Goal: Task Accomplishment & Management: Use online tool/utility

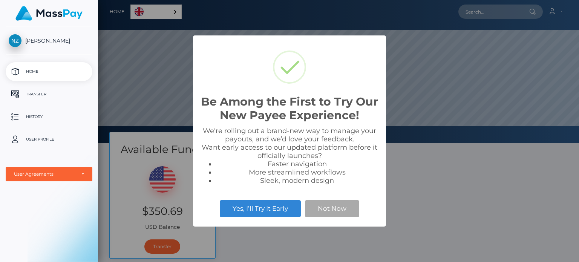
scroll to position [143, 481]
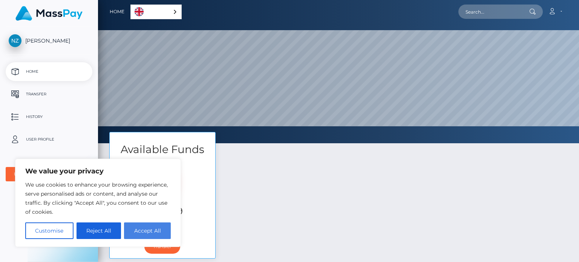
click at [144, 231] on button "Accept All" at bounding box center [147, 230] width 47 height 17
checkbox input "true"
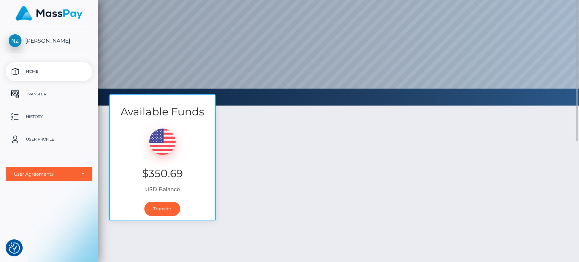
scroll to position [0, 0]
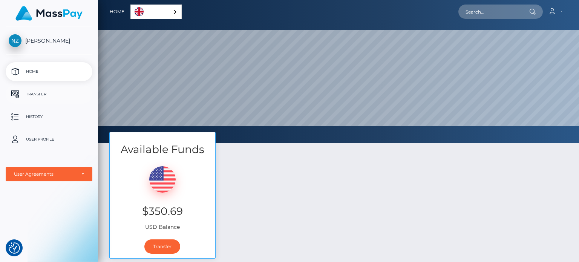
click at [30, 92] on p "Transfer" at bounding box center [49, 94] width 81 height 11
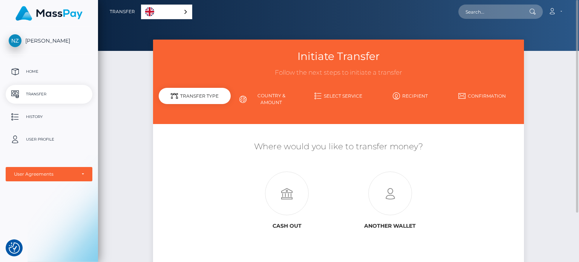
click at [185, 11] on div "English" at bounding box center [166, 12] width 51 height 15
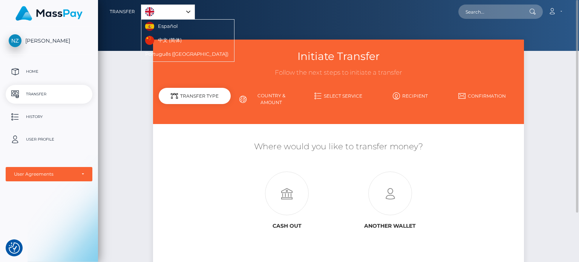
click at [188, 9] on div "English" at bounding box center [168, 12] width 54 height 15
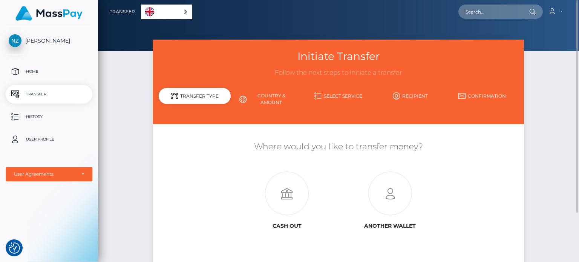
scroll to position [38, 0]
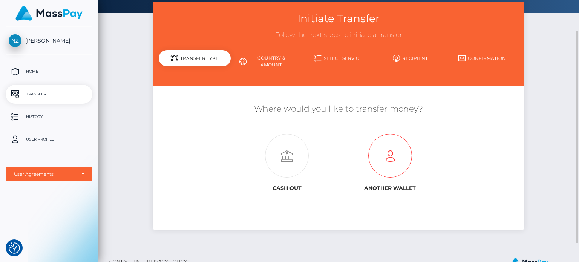
click at [392, 164] on icon at bounding box center [389, 156] width 103 height 44
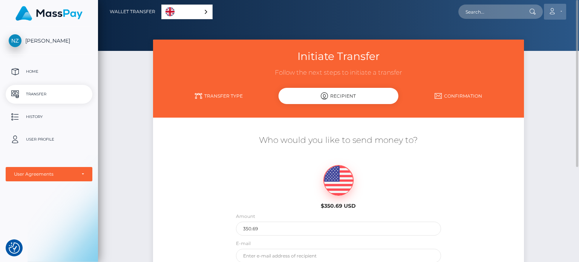
click at [561, 9] on link "Account" at bounding box center [555, 12] width 22 height 16
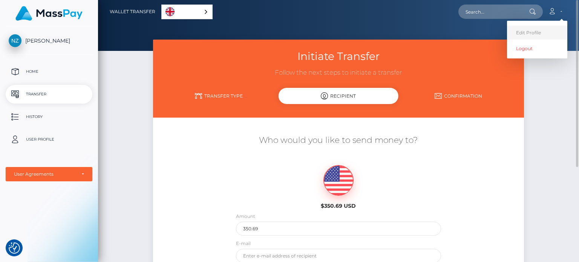
click at [523, 31] on link "Edit Profile" at bounding box center [537, 33] width 60 height 14
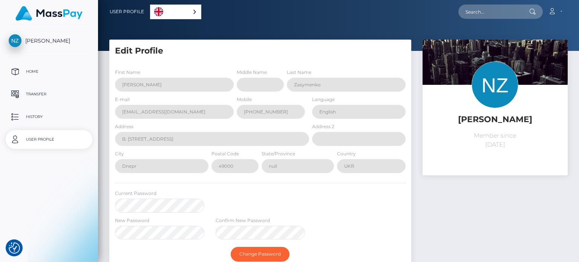
select select
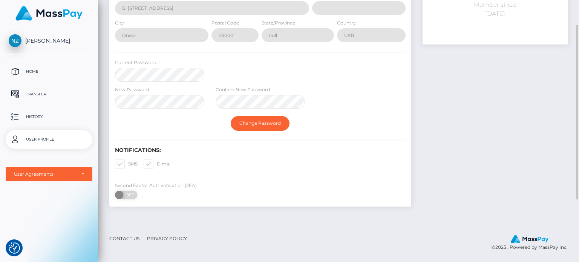
scroll to position [93, 0]
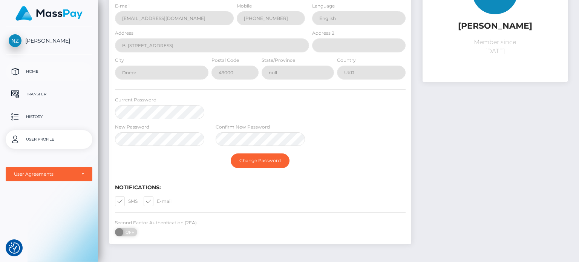
click at [26, 71] on p "Home" at bounding box center [49, 71] width 81 height 11
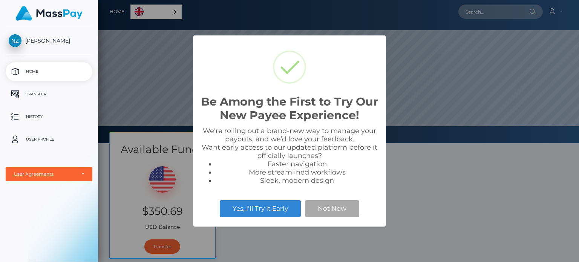
scroll to position [143, 481]
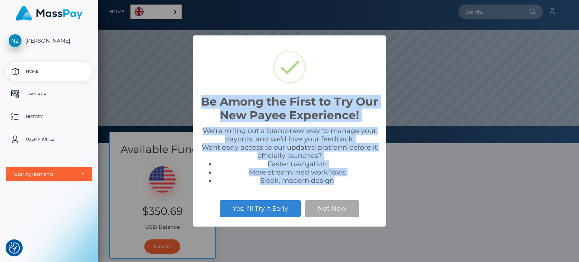
drag, startPoint x: 343, startPoint y: 182, endPoint x: 185, endPoint y: 81, distance: 186.6
click at [185, 81] on div "Be Among the First to Try Our New Payee Experience! × We're rolling out a brand…" at bounding box center [289, 131] width 579 height 262
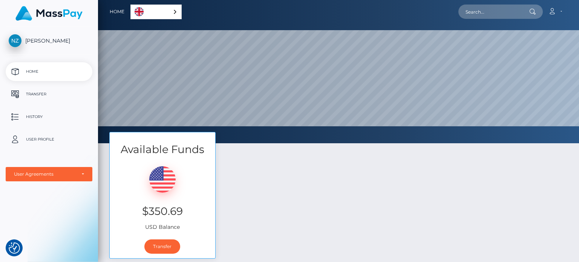
drag, startPoint x: 264, startPoint y: 112, endPoint x: 243, endPoint y: 152, distance: 45.7
click at [243, 152] on div "Available Funds $350.69 USD Balance Transfer" at bounding box center [338, 199] width 469 height 134
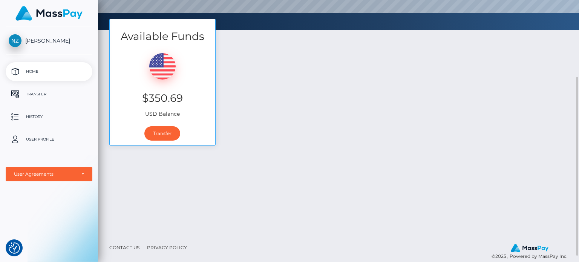
scroll to position [122, 0]
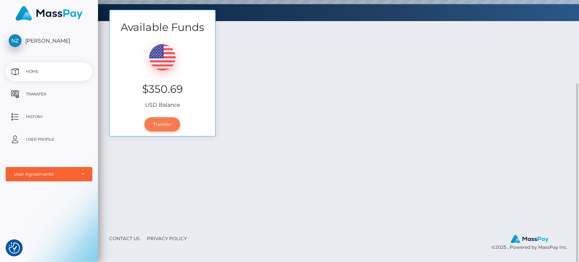
click at [161, 123] on link "Transfer" at bounding box center [162, 124] width 36 height 14
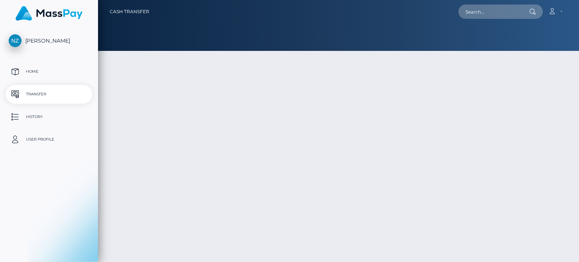
type input "350.69"
select select
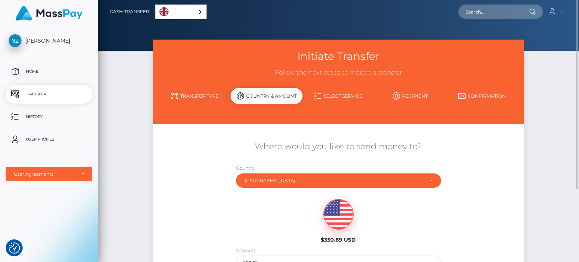
scroll to position [101, 0]
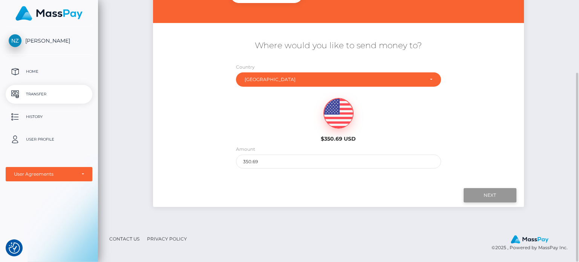
click at [491, 196] on input "Next" at bounding box center [489, 195] width 53 height 14
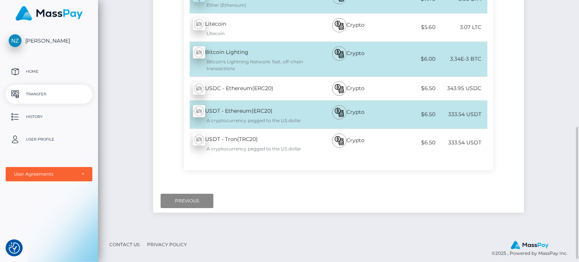
scroll to position [176, 0]
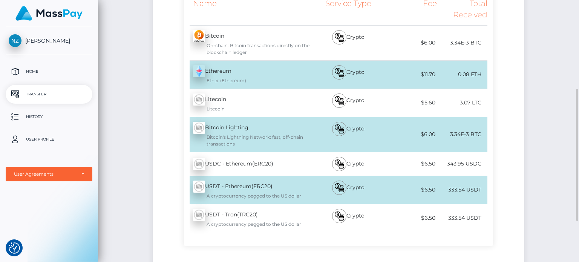
click at [235, 191] on div "USDT - Ethereum(ERC20) - USDT A cryptocurrency pegged to the US dollar" at bounding box center [247, 190] width 126 height 28
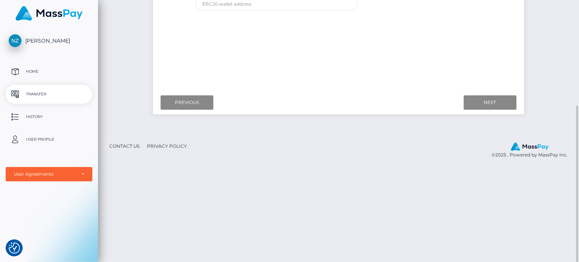
scroll to position [63, 0]
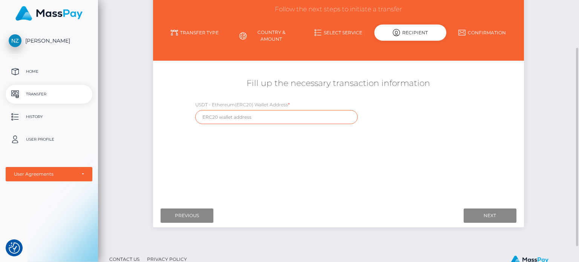
click at [203, 116] on input "text" at bounding box center [276, 117] width 162 height 14
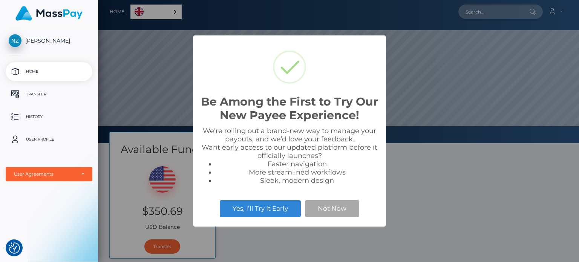
scroll to position [143, 481]
click at [463, 216] on div "Be Among the First to Try Our New Payee Experience! × We're rolling out a brand…" at bounding box center [289, 131] width 579 height 262
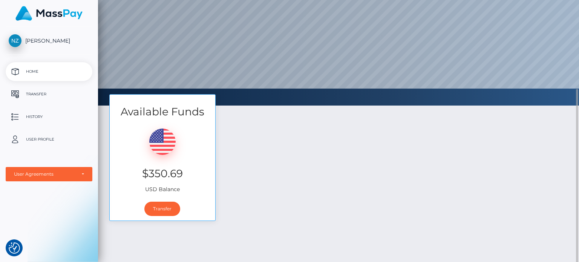
scroll to position [75, 0]
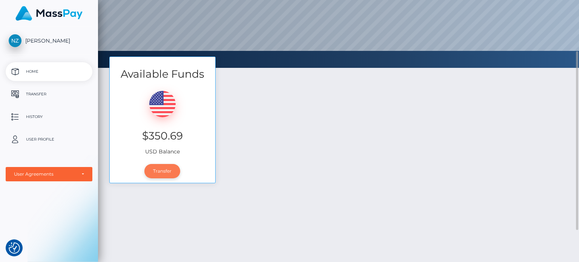
click at [155, 170] on link "Transfer" at bounding box center [162, 171] width 36 height 14
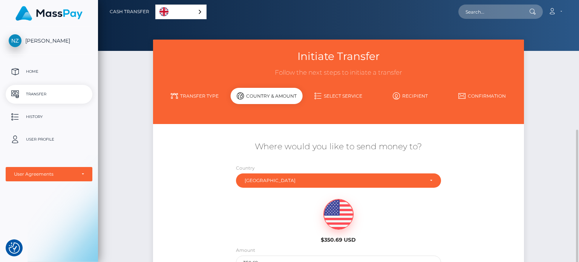
scroll to position [75, 0]
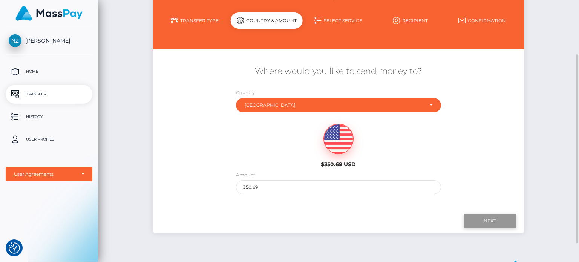
click at [492, 220] on input "Next" at bounding box center [489, 221] width 53 height 14
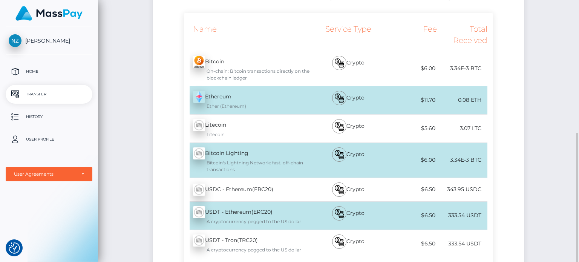
scroll to position [226, 0]
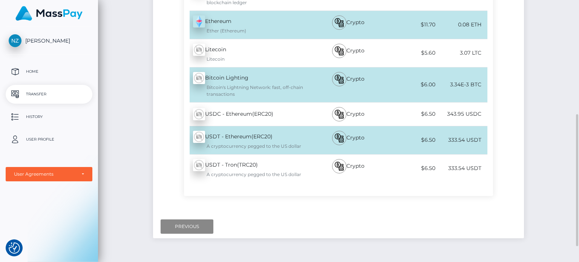
click at [229, 168] on div "USDT - Tron(TRC20) - USDT A cryptocurrency pegged to the US dollar" at bounding box center [247, 168] width 126 height 28
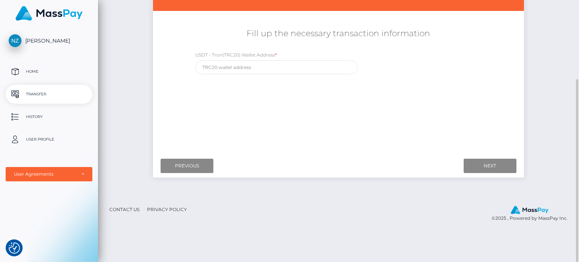
scroll to position [75, 0]
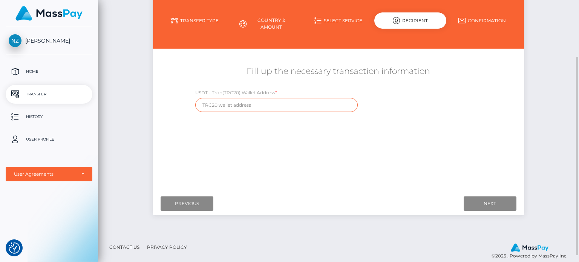
click at [206, 102] on input "text" at bounding box center [276, 105] width 162 height 14
paste input "TX168oL2q4KSrUoj8MZ6Rq7TVJAsqtAHKH"
type input "TX168oL2q4KSrUoj8MZ6Rq7TVJAsqtAHKH"
click at [487, 202] on input "Next" at bounding box center [489, 203] width 53 height 14
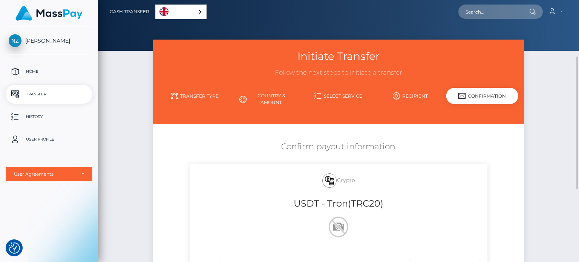
scroll to position [254, 0]
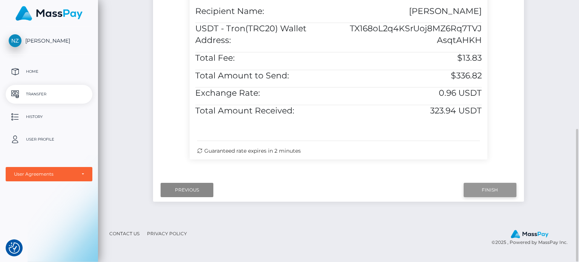
click at [488, 197] on input "Finish" at bounding box center [489, 190] width 53 height 14
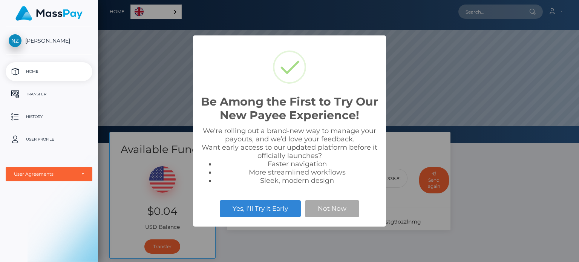
scroll to position [143, 481]
click at [271, 212] on button "Yes, I’ll Try It Early" at bounding box center [260, 208] width 81 height 17
click at [340, 209] on button "Not Now" at bounding box center [332, 208] width 54 height 17
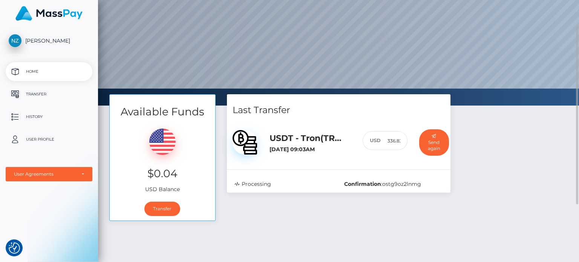
scroll to position [113, 0]
